Goal: Book appointment/travel/reservation

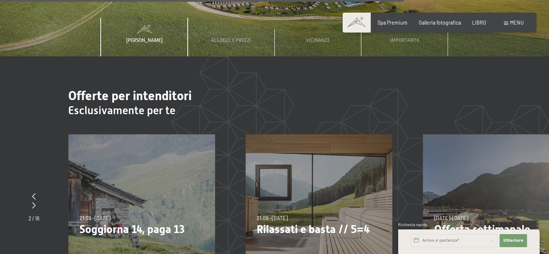
scroll to position [2166, 0]
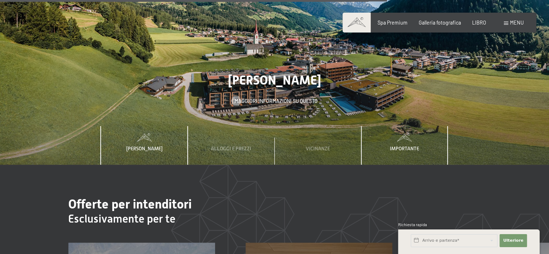
click at [403, 145] on font "Importante" at bounding box center [404, 148] width 29 height 6
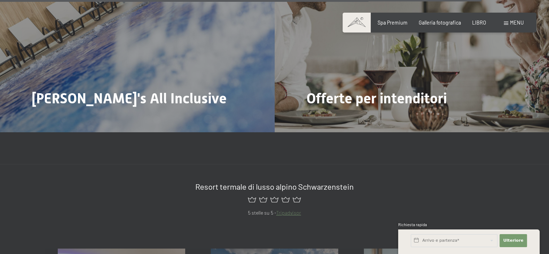
scroll to position [2924, 0]
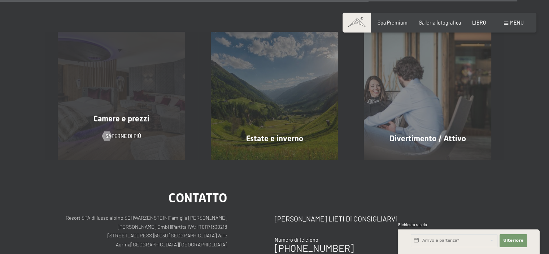
click at [132, 99] on div "Camere e prezzi Saperne di più" at bounding box center [121, 95] width 153 height 127
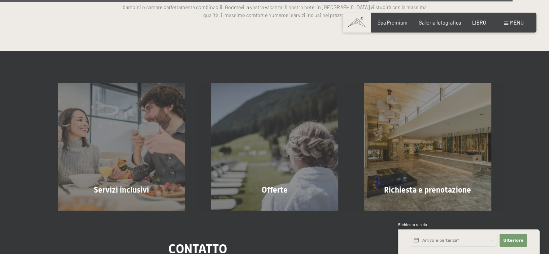
scroll to position [1949, 0]
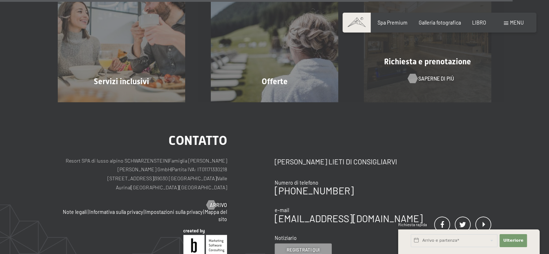
click at [410, 74] on div at bounding box center [412, 78] width 5 height 9
